Goal: Task Accomplishment & Management: Manage account settings

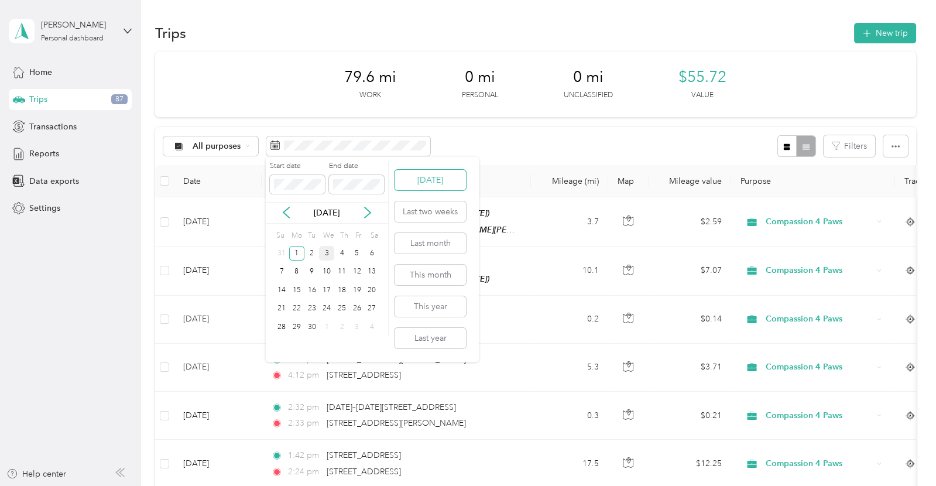
click at [428, 181] on button "[DATE]" at bounding box center [430, 180] width 71 height 20
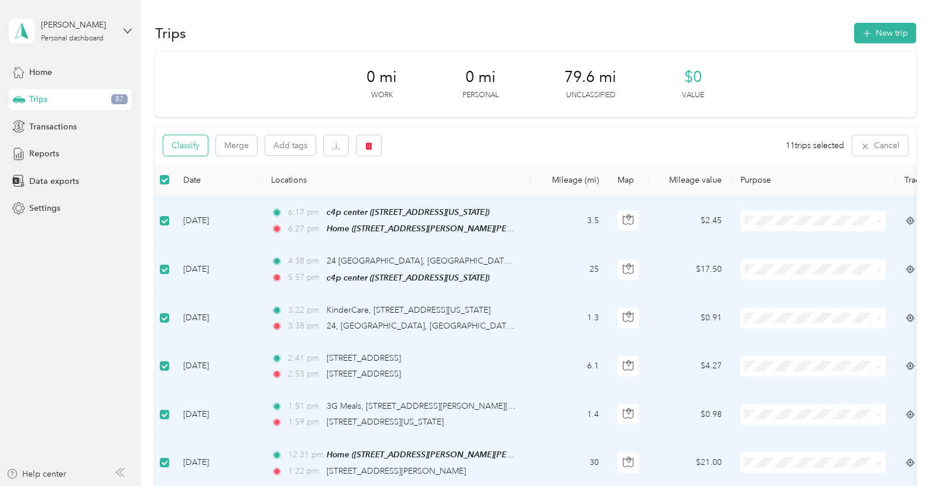
click at [184, 149] on button "Classify" at bounding box center [185, 145] width 44 height 20
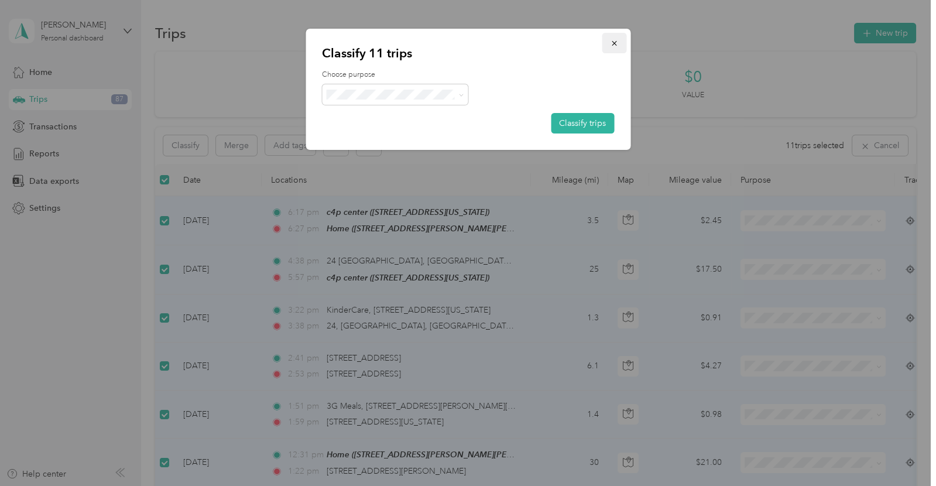
click at [616, 41] on icon "button" at bounding box center [614, 43] width 5 height 5
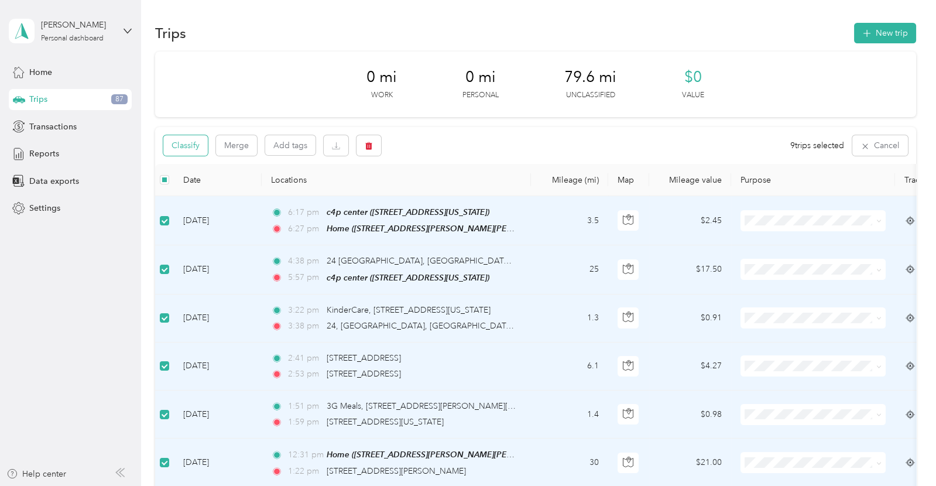
click at [187, 141] on button "Classify" at bounding box center [185, 145] width 44 height 20
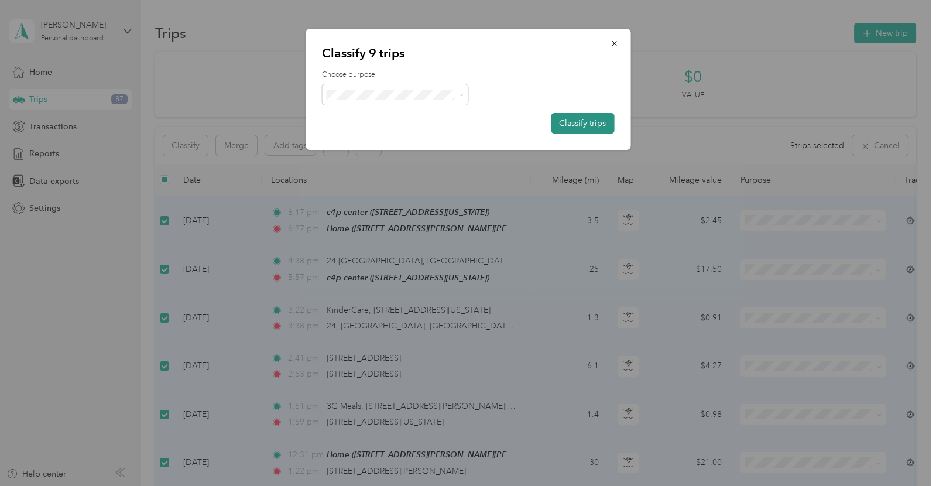
click at [600, 121] on button "Classify trips" at bounding box center [582, 123] width 63 height 20
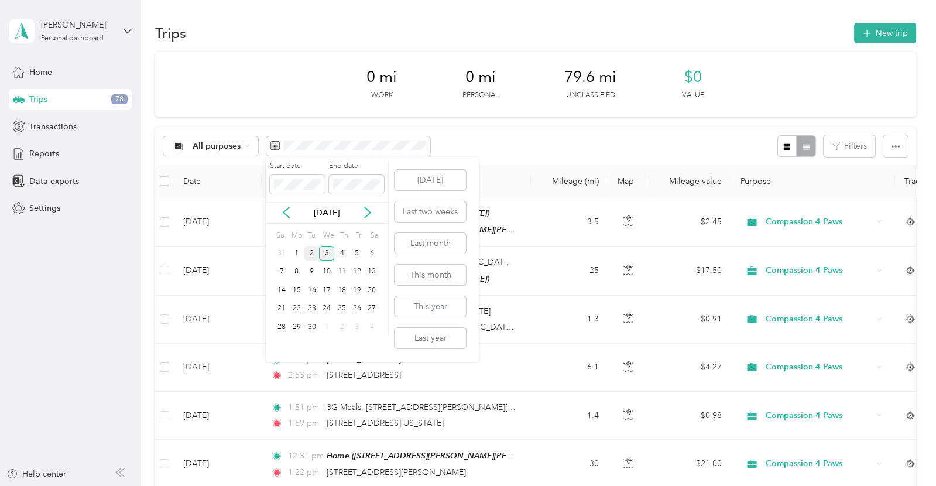
click at [314, 251] on div "2" at bounding box center [311, 253] width 15 height 15
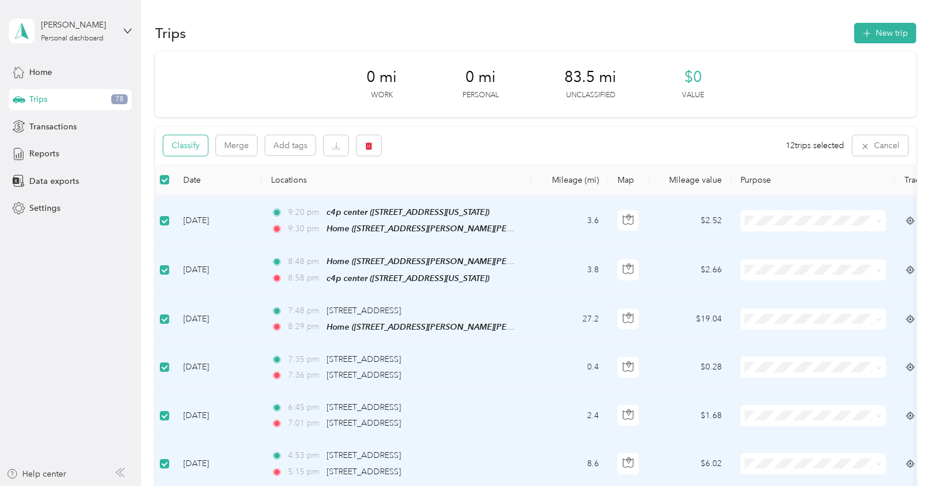
click at [183, 146] on button "Classify" at bounding box center [185, 145] width 44 height 20
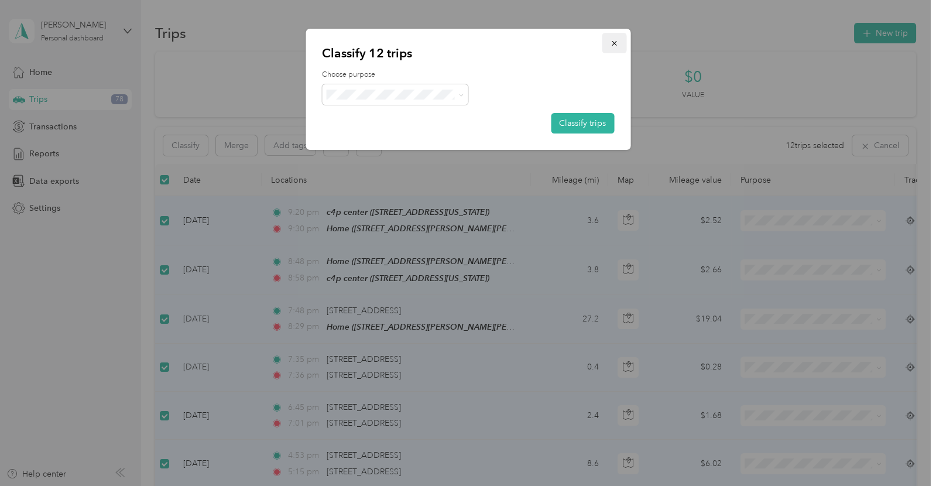
click at [614, 41] on icon "button" at bounding box center [614, 43] width 8 height 8
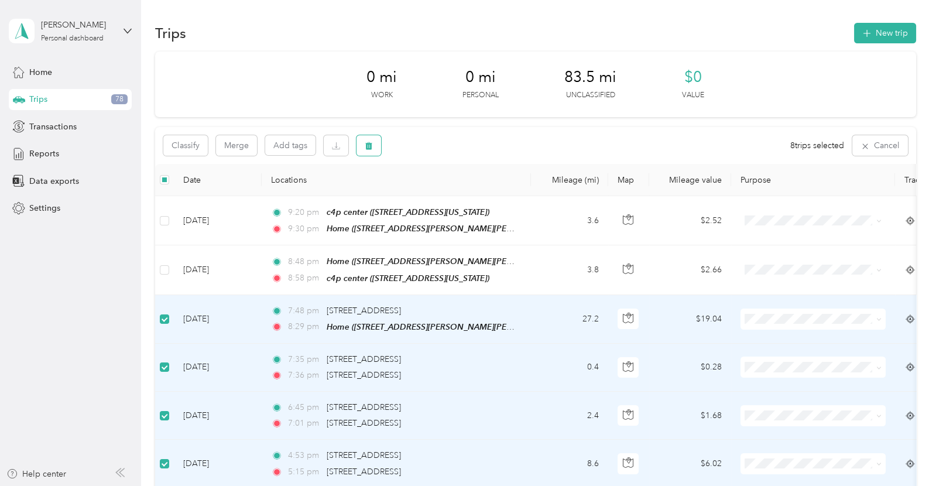
click at [368, 148] on icon "button" at bounding box center [369, 146] width 8 height 8
click at [457, 192] on button "Yes" at bounding box center [456, 194] width 23 height 19
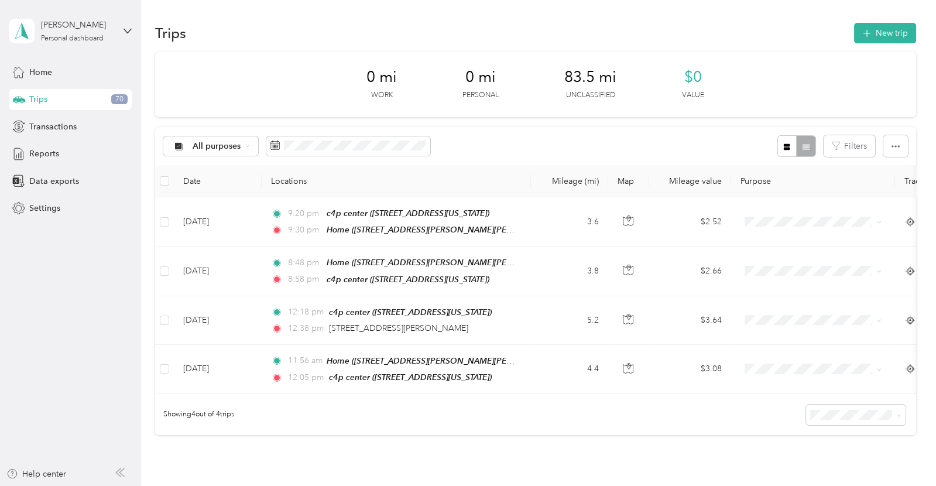
click at [169, 177] on th at bounding box center [164, 181] width 19 height 32
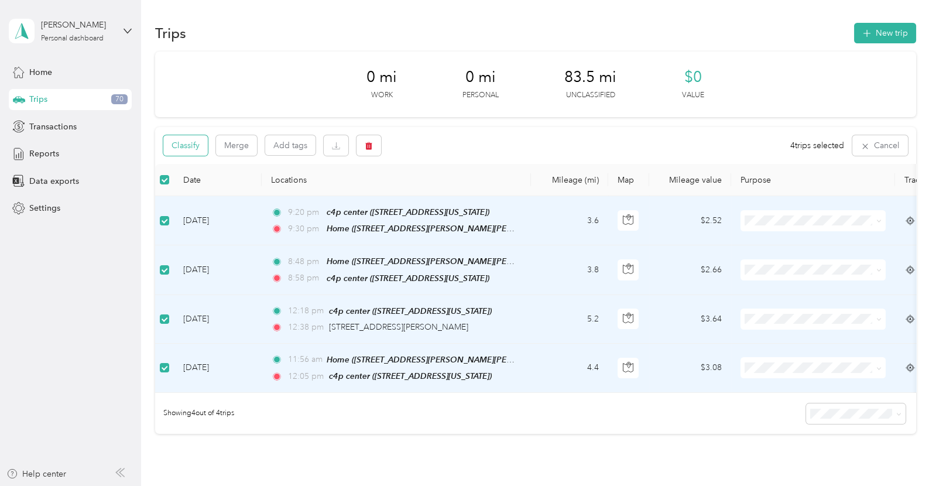
click at [197, 149] on button "Classify" at bounding box center [185, 145] width 44 height 20
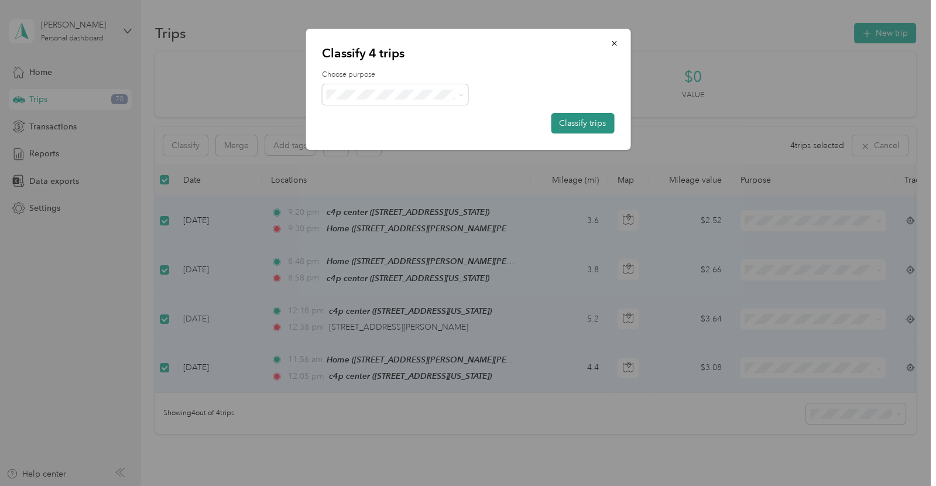
click at [584, 119] on button "Classify trips" at bounding box center [582, 123] width 63 height 20
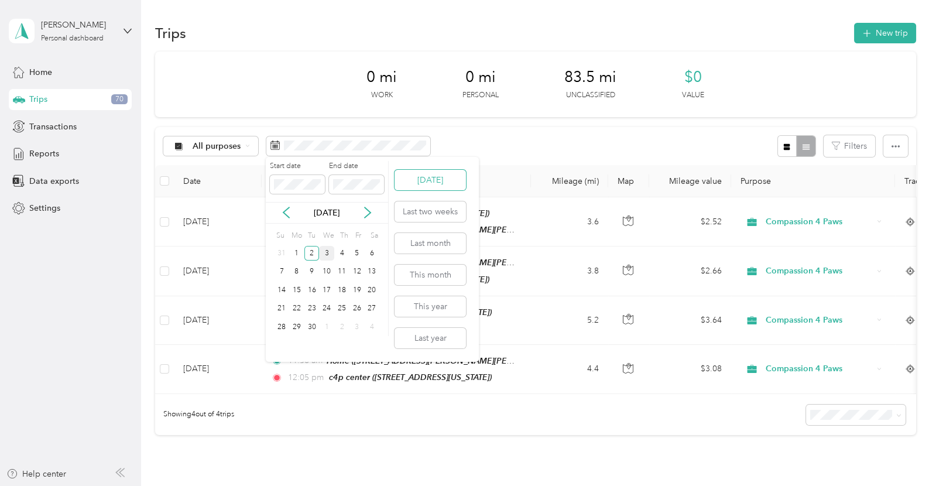
click at [416, 172] on button "[DATE]" at bounding box center [430, 180] width 71 height 20
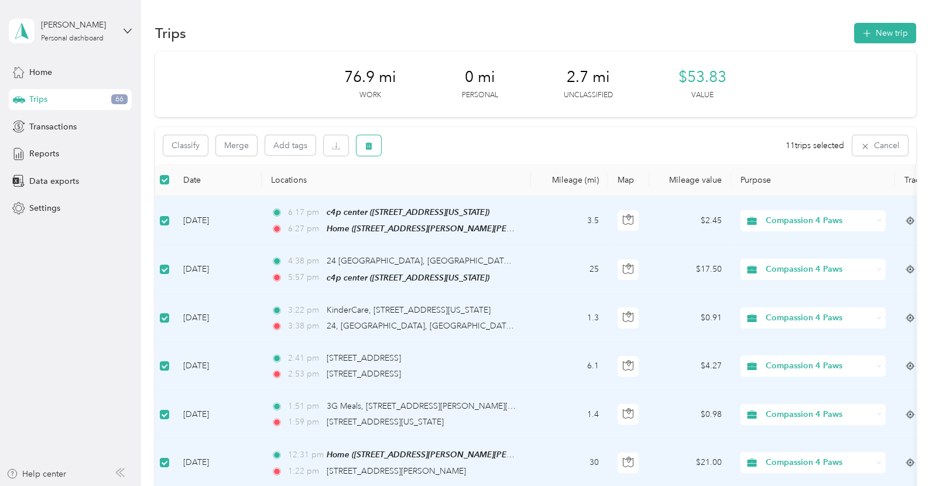
click at [370, 152] on button "button" at bounding box center [369, 145] width 25 height 20
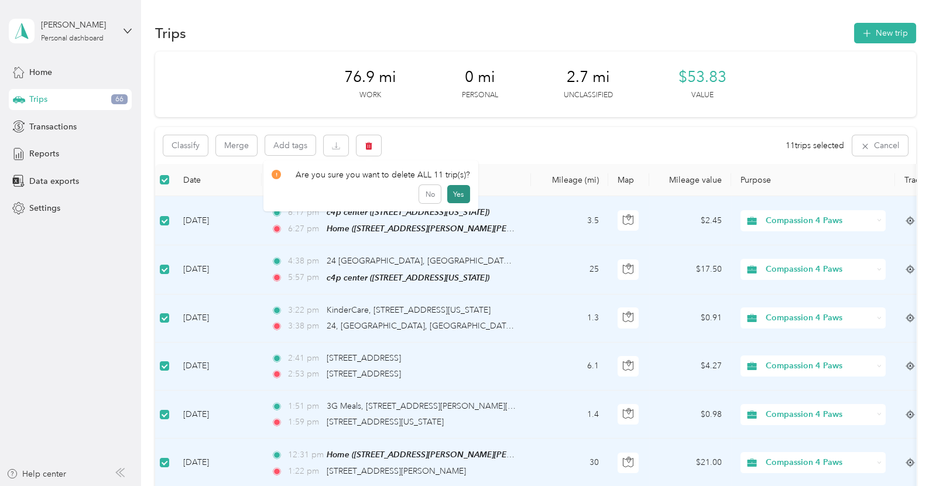
click at [448, 199] on button "Yes" at bounding box center [458, 194] width 23 height 19
